Goal: Information Seeking & Learning: Learn about a topic

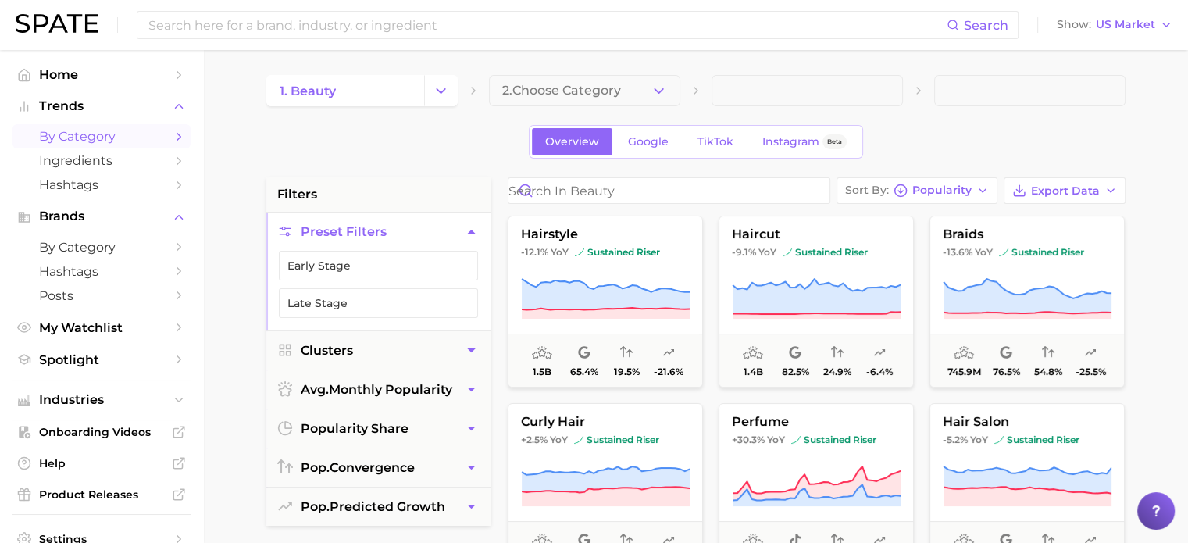
click at [1093, 102] on span at bounding box center [1029, 90] width 191 height 31
click at [1145, 23] on span "US Market" at bounding box center [1124, 24] width 59 height 9
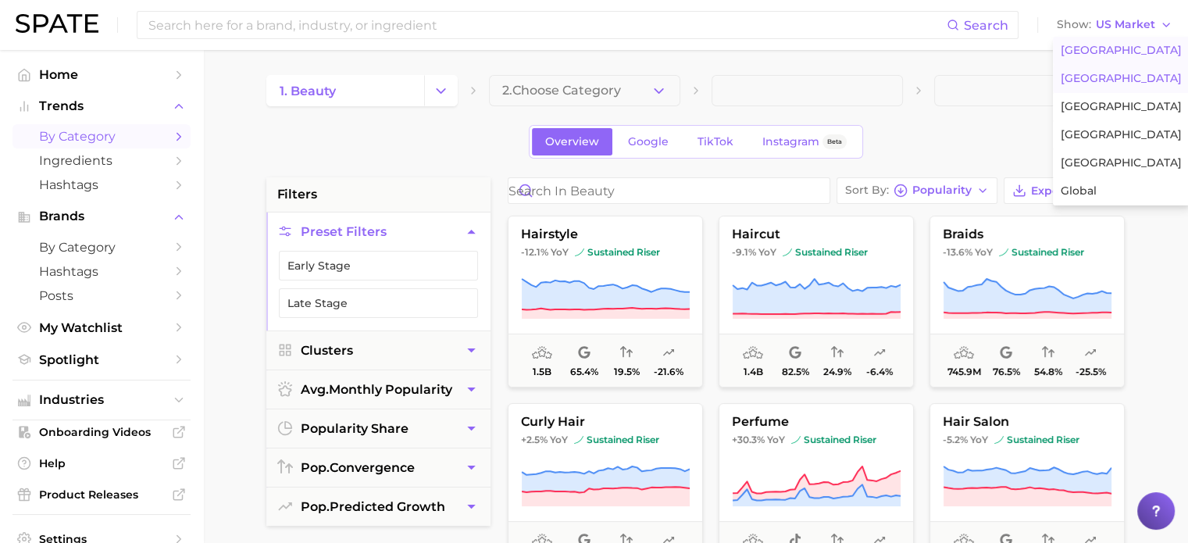
click at [1129, 76] on span "[GEOGRAPHIC_DATA]" at bounding box center [1120, 78] width 121 height 13
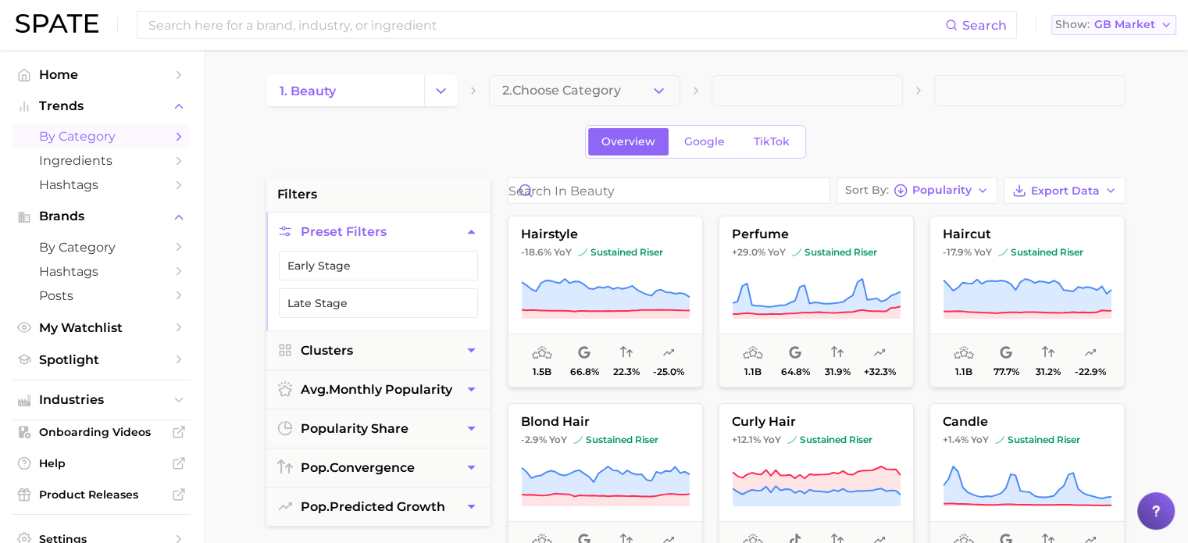
click at [1146, 27] on span "GB Market" at bounding box center [1124, 24] width 61 height 9
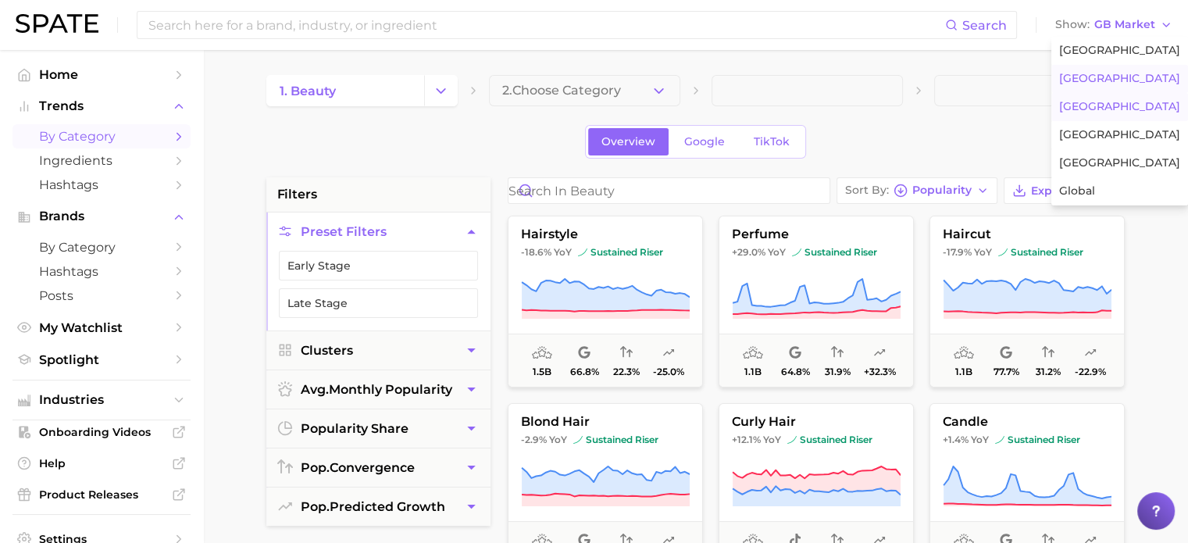
click at [1111, 102] on button "[GEOGRAPHIC_DATA]" at bounding box center [1119, 107] width 137 height 28
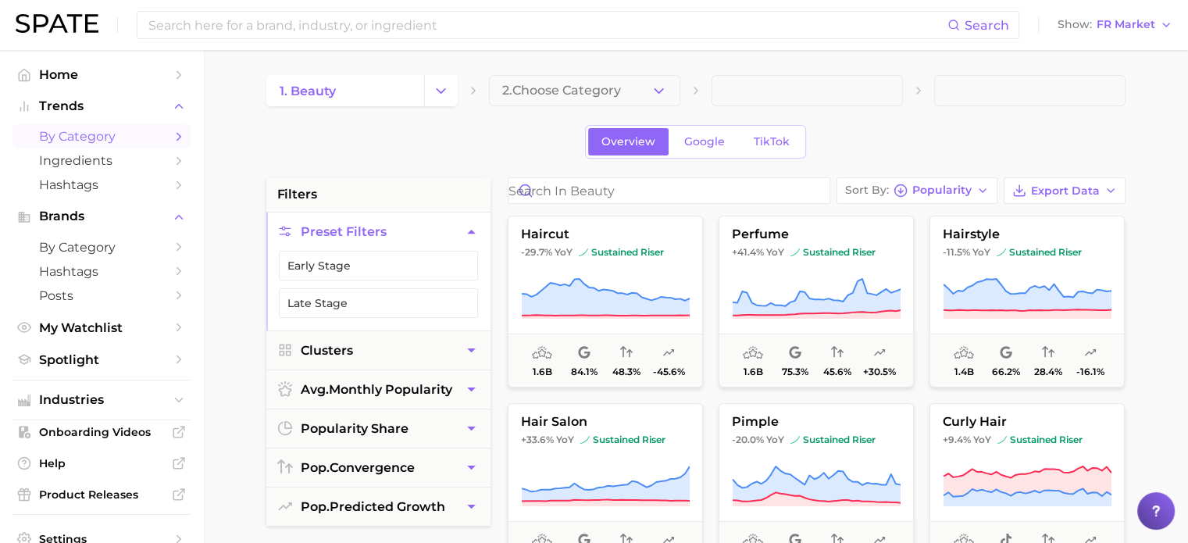
click at [1148, 27] on span "FR Market" at bounding box center [1125, 24] width 59 height 9
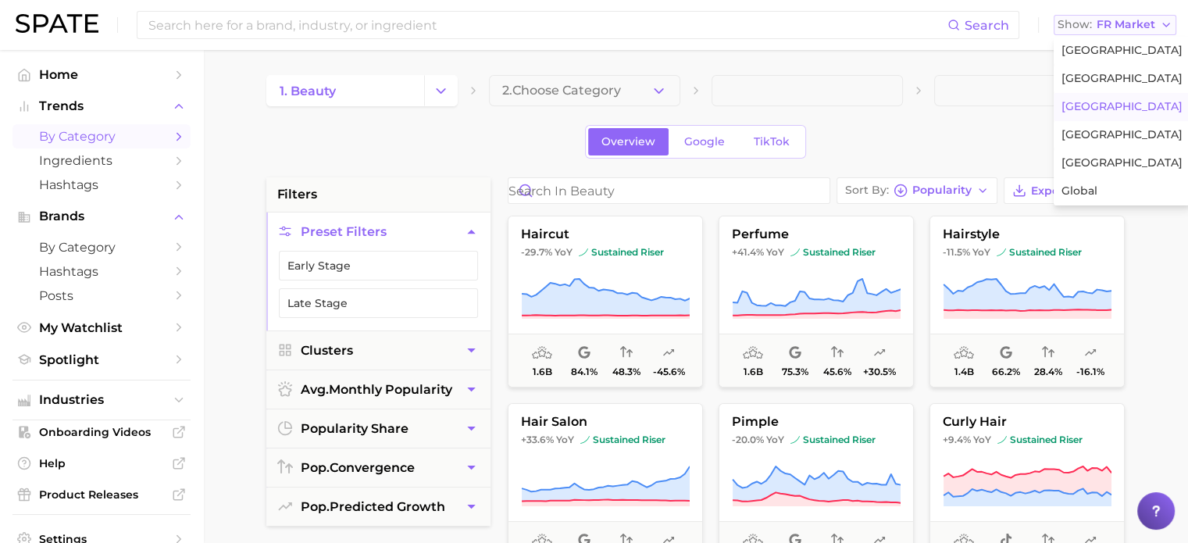
click at [1148, 27] on span "FR Market" at bounding box center [1125, 24] width 59 height 9
